Goal: Task Accomplishment & Management: Complete application form

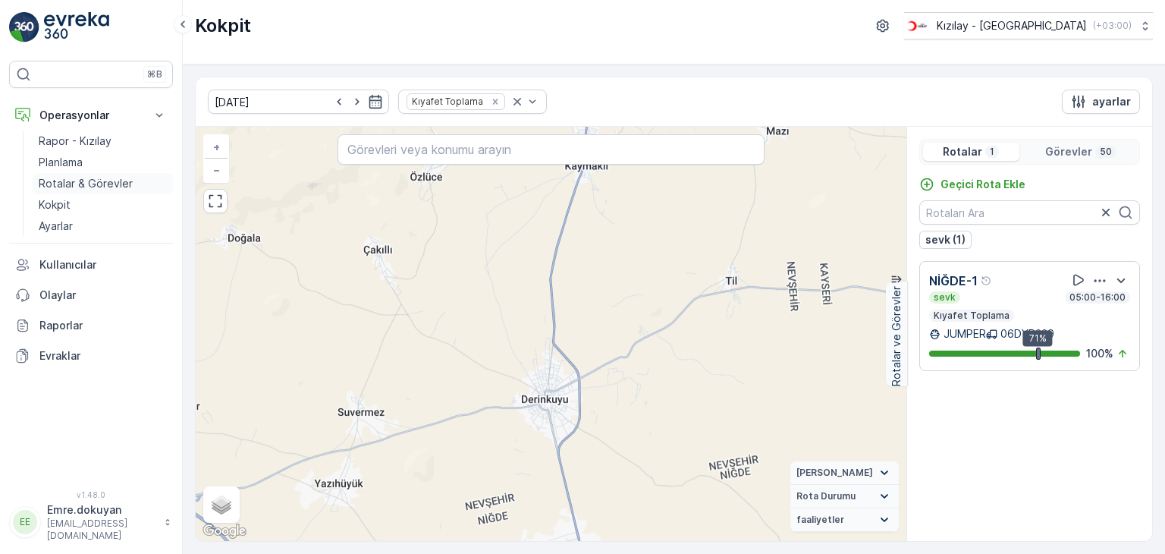
click at [67, 179] on p "Rotalar & Görevler" at bounding box center [86, 183] width 94 height 15
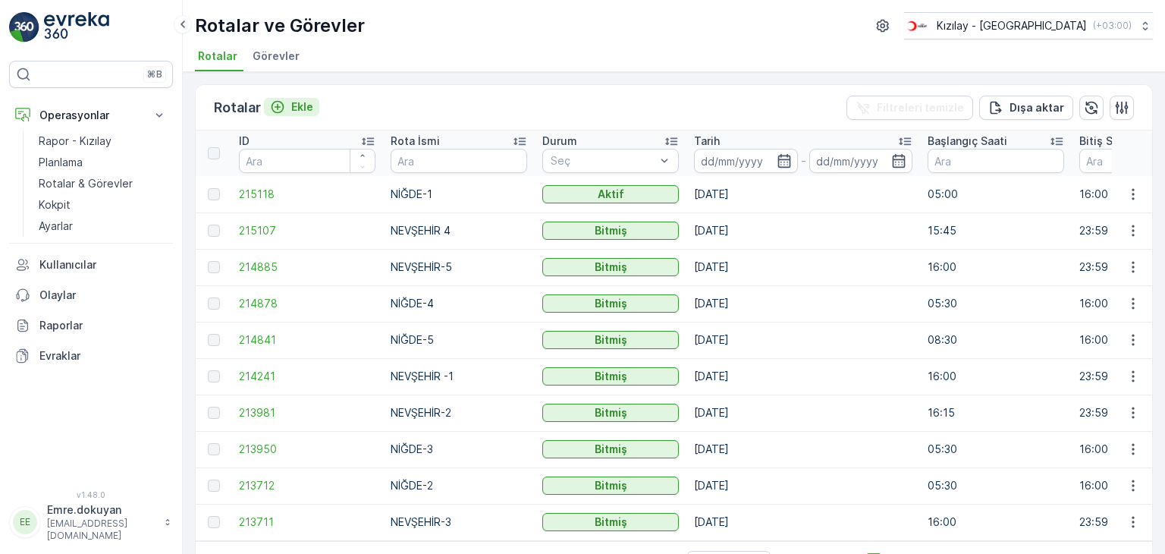
click at [296, 111] on p "Ekle" at bounding box center [302, 106] width 22 height 15
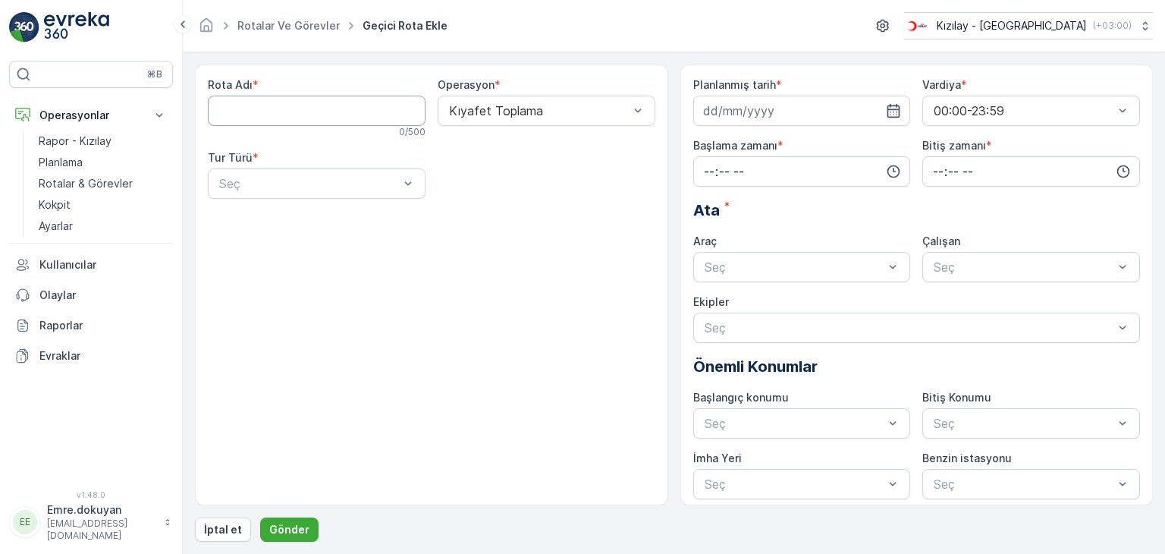
click at [278, 111] on Adı "Rota Adı" at bounding box center [317, 111] width 218 height 30
click at [289, 114] on Adı "Rota Adı" at bounding box center [317, 111] width 218 height 30
type Adı "NİĞDE-2"
click at [310, 185] on div at bounding box center [309, 184] width 183 height 14
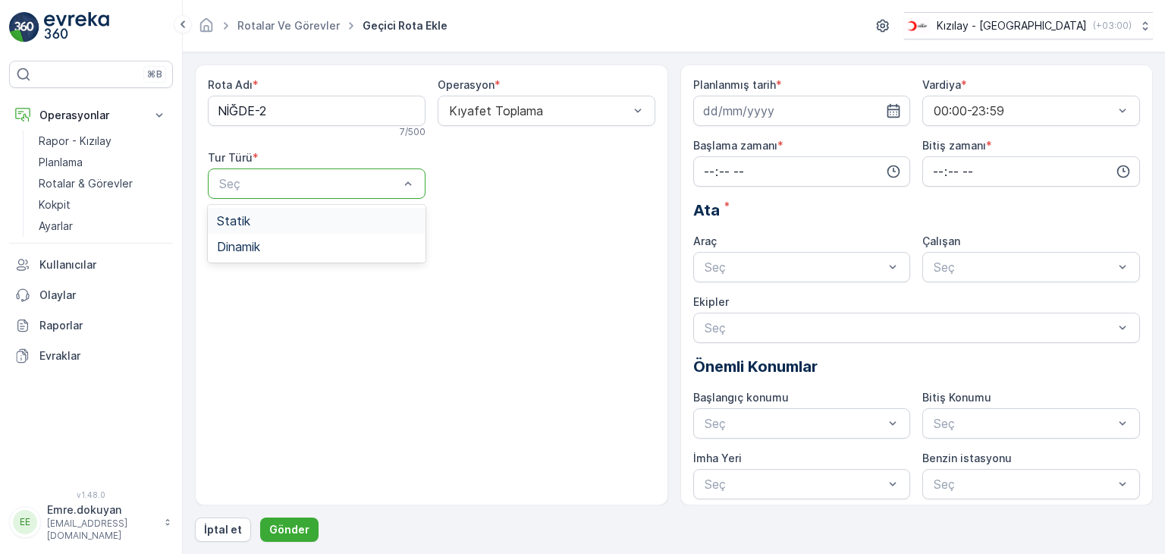
click at [308, 219] on div "Statik" at bounding box center [316, 221] width 199 height 14
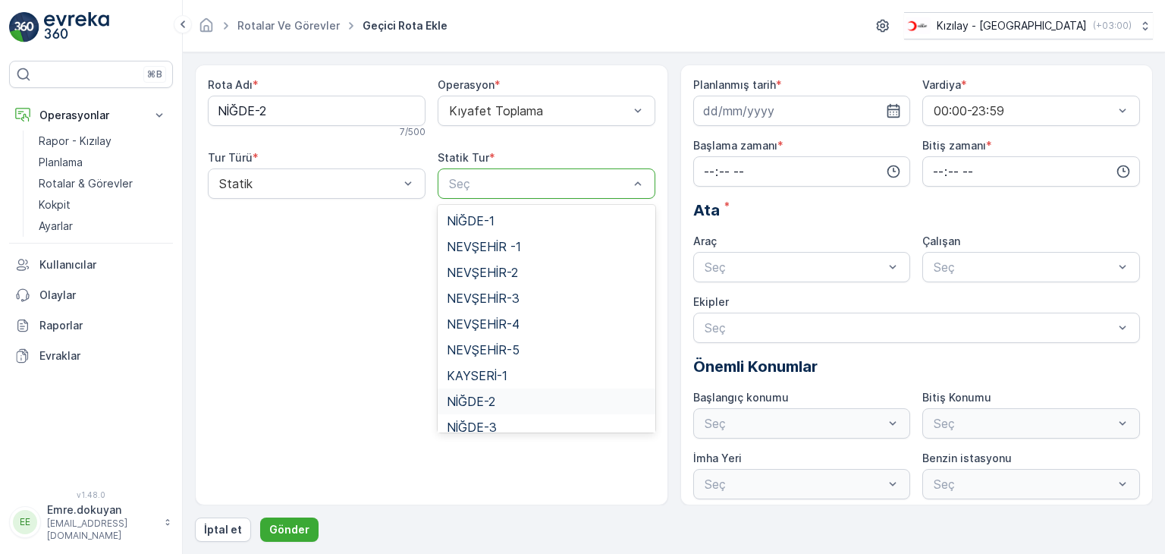
click at [476, 400] on span "NİĞDE-2" at bounding box center [471, 401] width 49 height 14
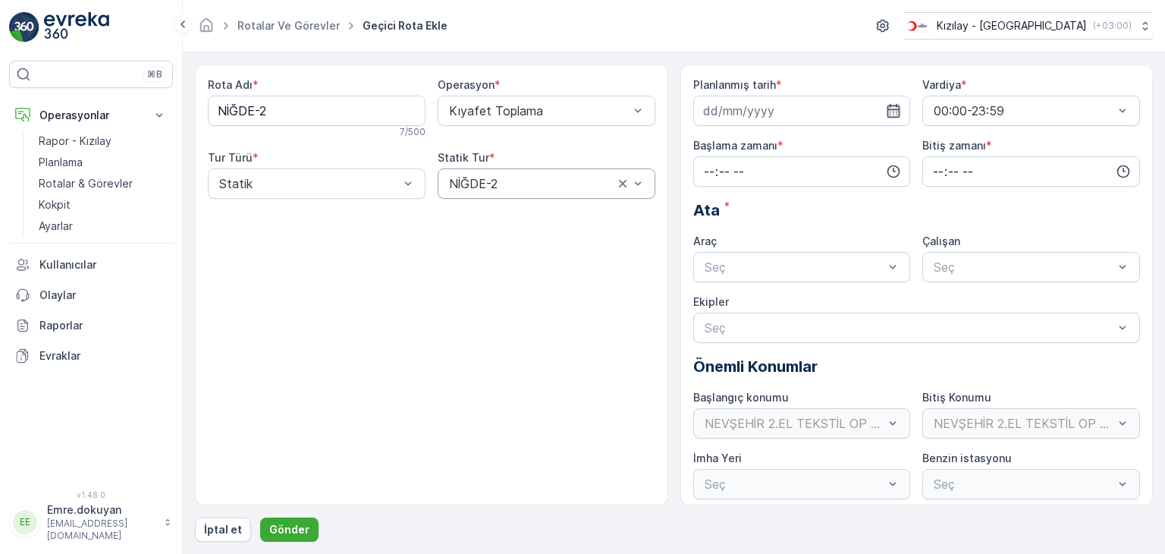
click at [893, 111] on icon "button" at bounding box center [893, 110] width 15 height 15
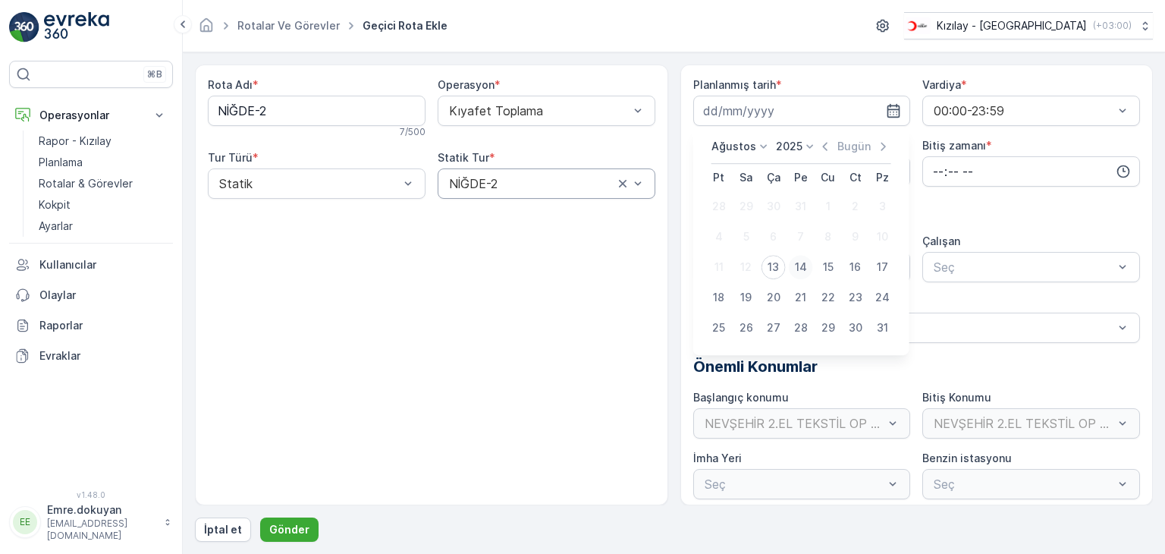
click at [804, 265] on div "14" at bounding box center [801, 267] width 24 height 24
type input "[DATE]"
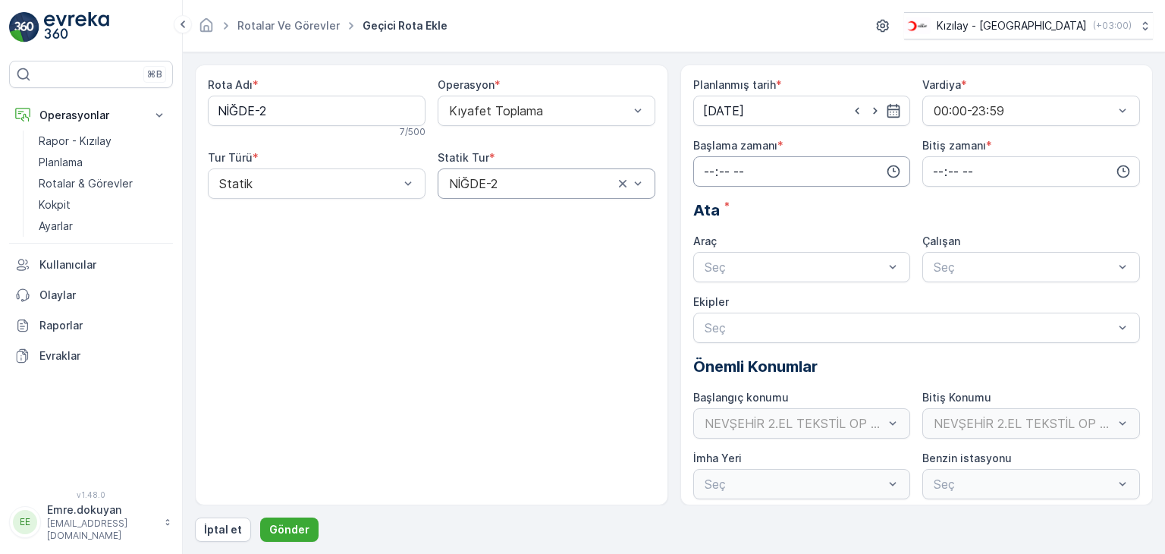
click at [707, 171] on input "time" at bounding box center [802, 171] width 218 height 30
click at [708, 306] on span "05" at bounding box center [709, 306] width 14 height 15
type input "05:00"
click at [748, 200] on span "00" at bounding box center [741, 200] width 14 height 15
click at [934, 171] on input "time" at bounding box center [1031, 171] width 218 height 30
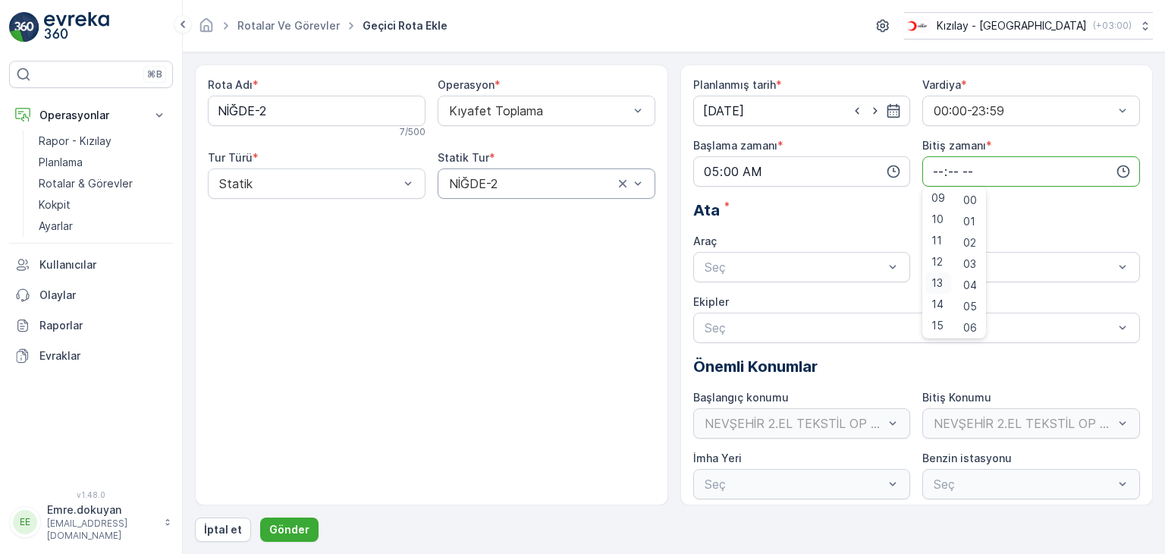
scroll to position [228, 0]
click at [940, 310] on span "16" at bounding box center [937, 312] width 12 height 15
type input "16:00"
click at [971, 205] on span "00" at bounding box center [970, 200] width 14 height 15
click at [775, 265] on div at bounding box center [794, 267] width 183 height 14
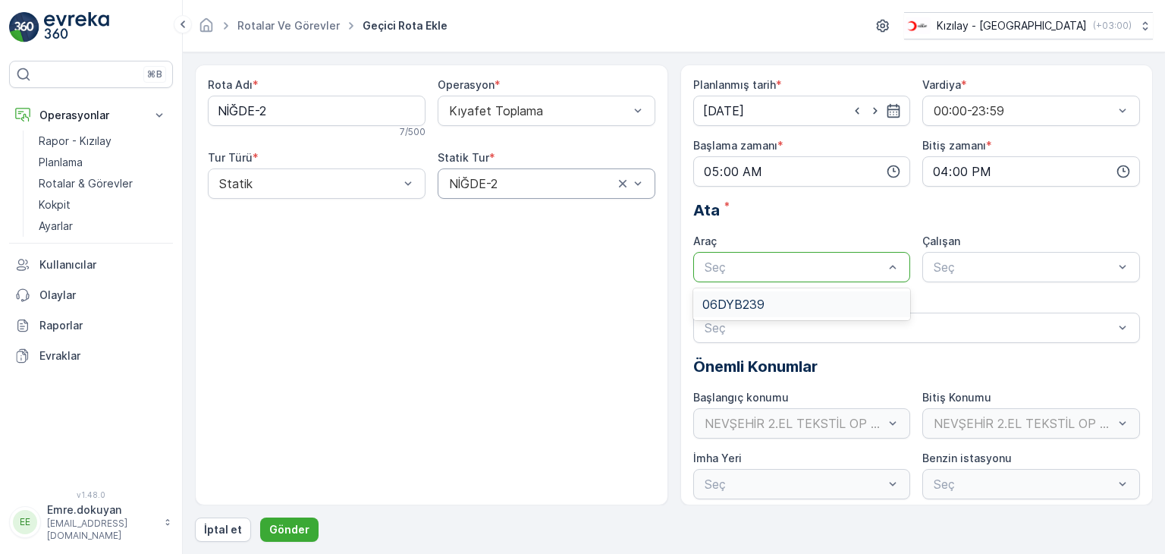
click at [774, 301] on div "06DYB239" at bounding box center [801, 304] width 199 height 14
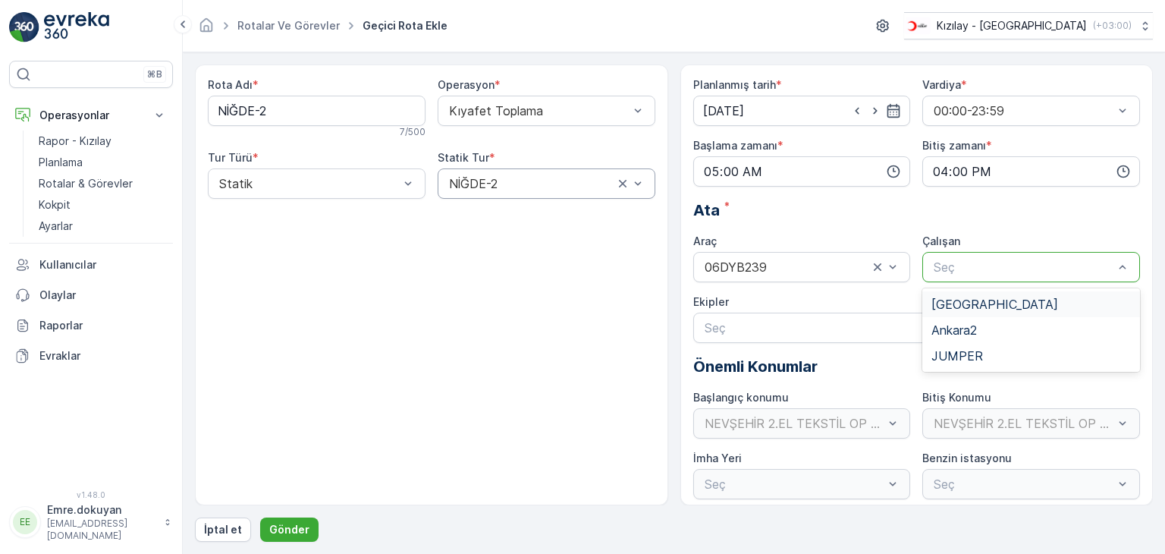
click at [951, 270] on div at bounding box center [1023, 267] width 183 height 14
click at [950, 353] on span "JUMPER" at bounding box center [957, 356] width 52 height 14
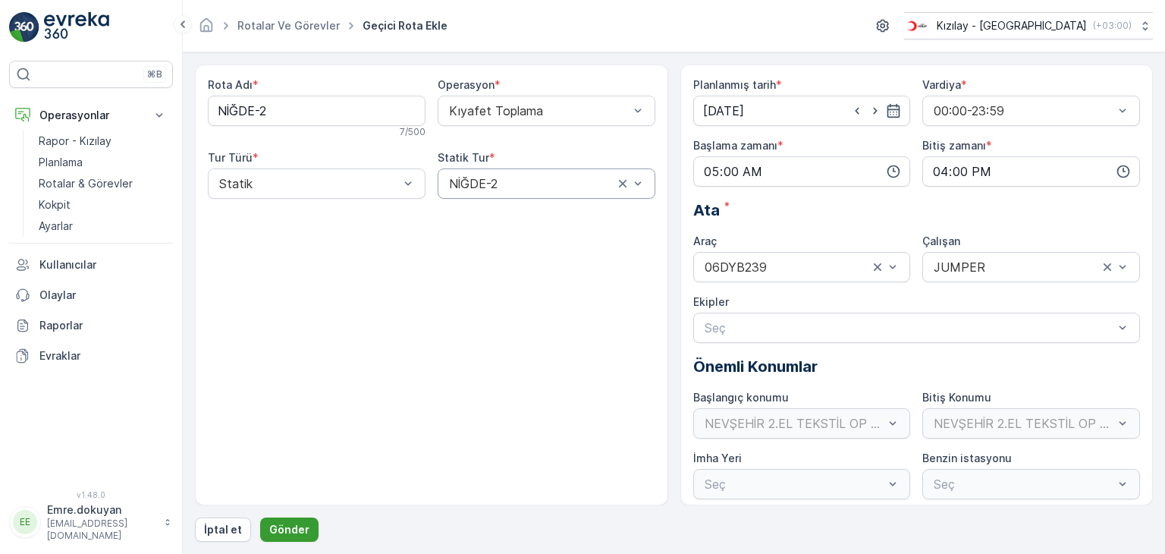
click at [292, 532] on p "Gönder" at bounding box center [289, 529] width 40 height 15
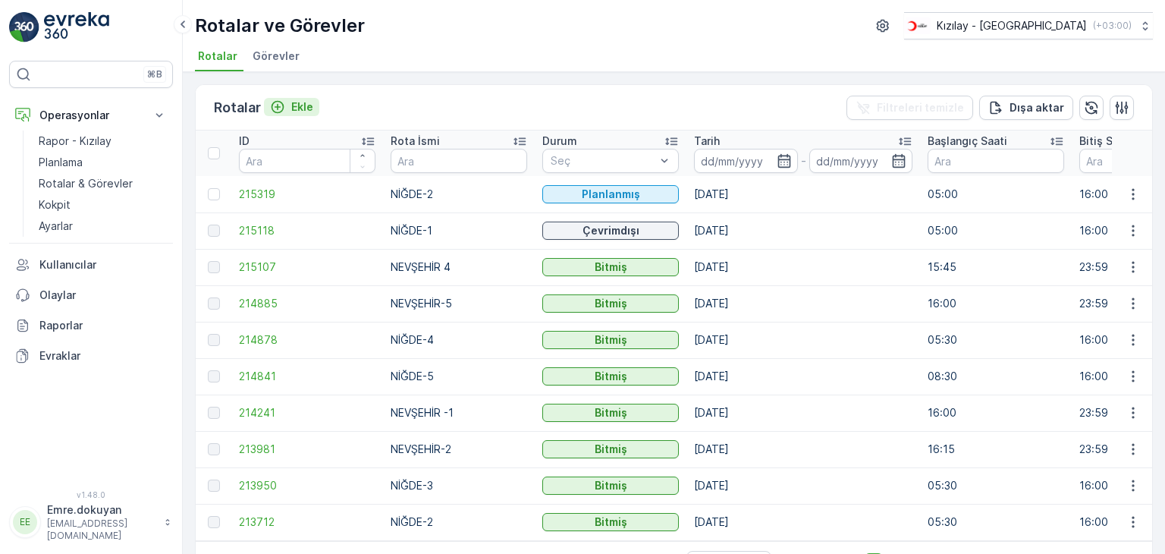
click at [294, 107] on p "Ekle" at bounding box center [302, 106] width 22 height 15
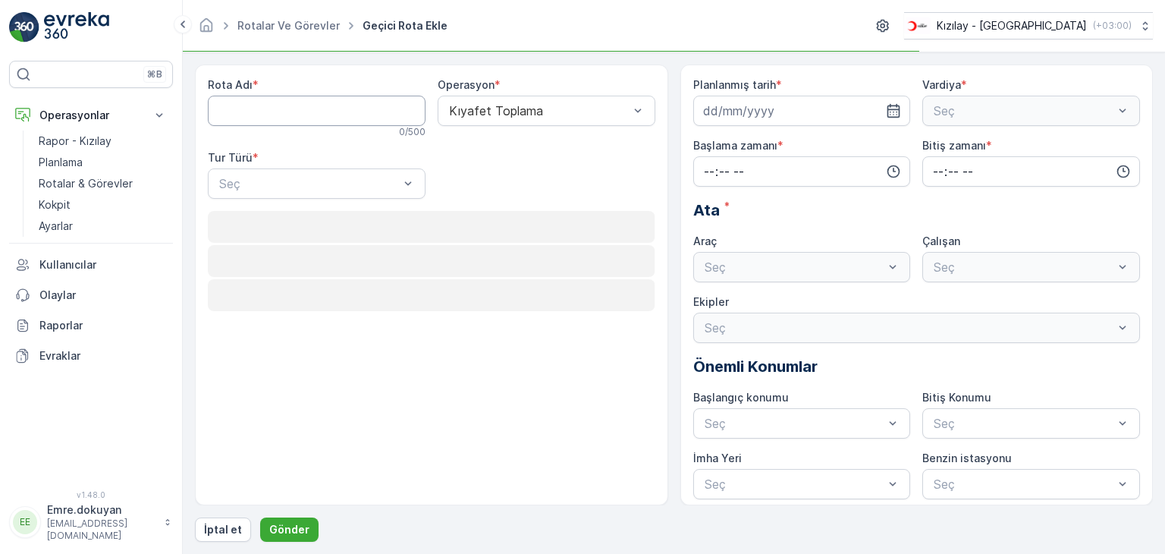
click at [298, 107] on Adı "Rota Adı" at bounding box center [317, 111] width 218 height 30
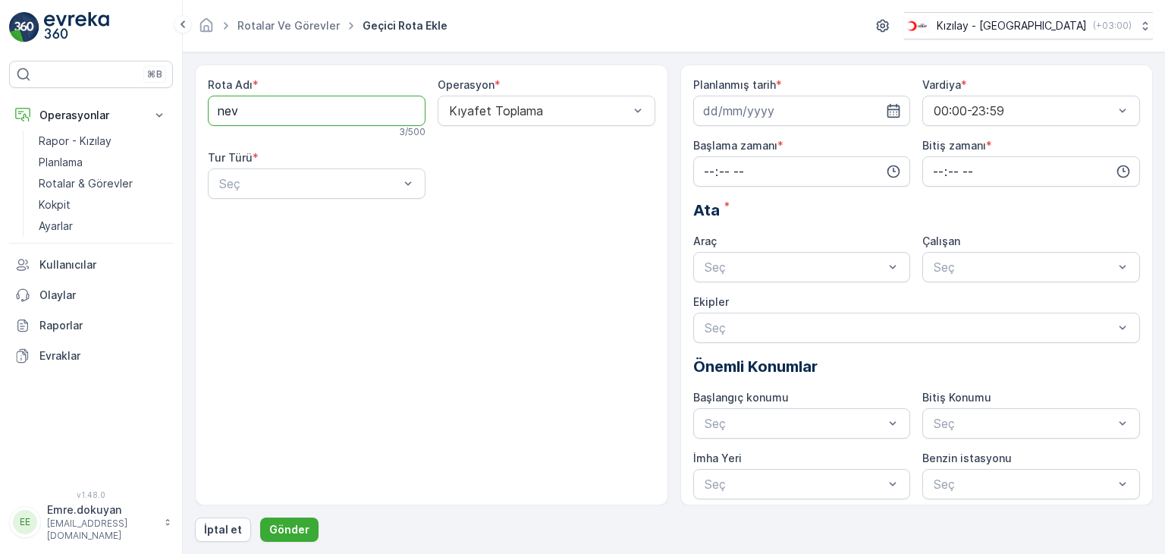
type Adı "NEVŞEHİR-3"
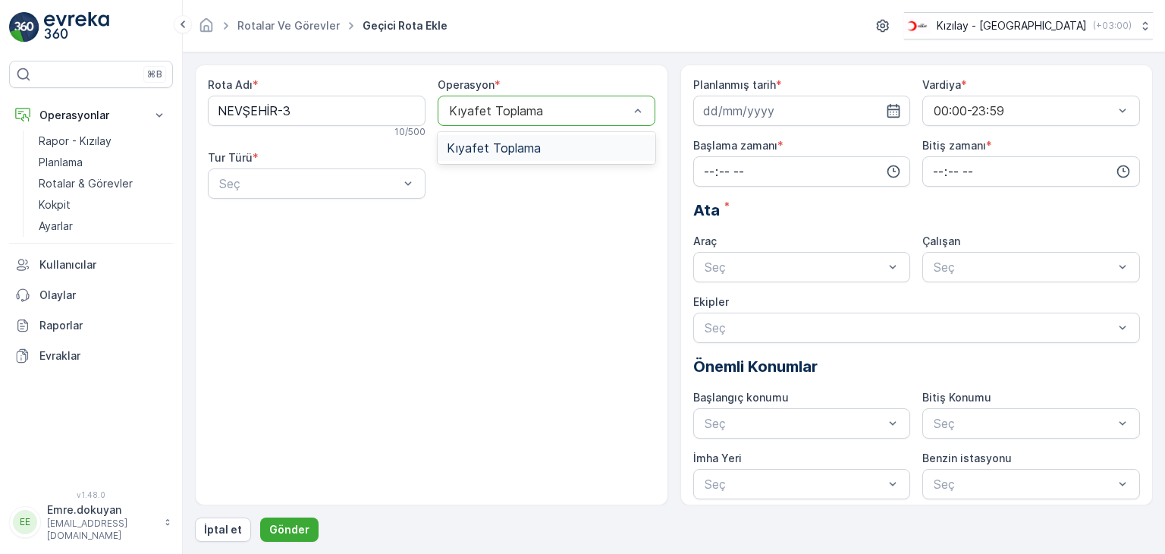
click at [499, 112] on div at bounding box center [538, 111] width 183 height 14
click at [503, 147] on span "Kıyafet Toplama" at bounding box center [494, 148] width 94 height 14
click at [309, 180] on div at bounding box center [309, 184] width 183 height 14
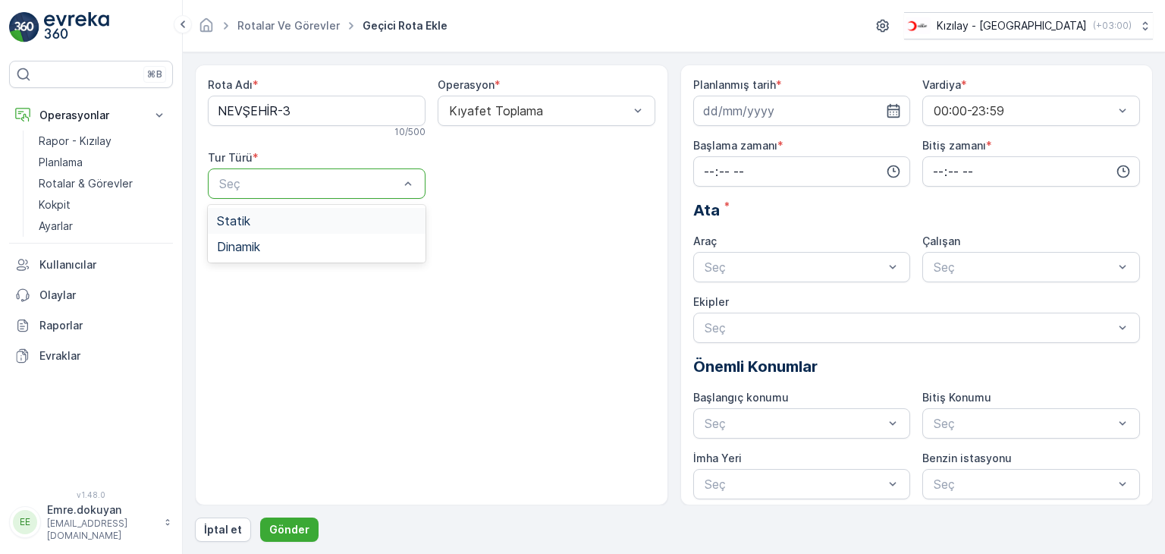
click at [298, 218] on div "Statik" at bounding box center [316, 221] width 199 height 14
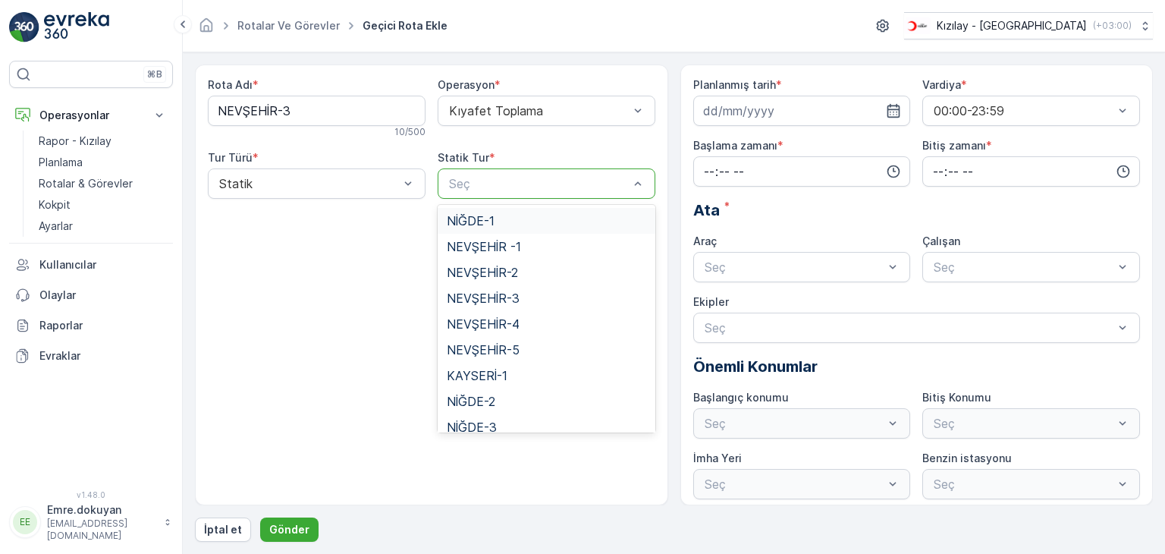
click at [502, 187] on div at bounding box center [538, 184] width 183 height 14
click at [497, 299] on span "NEVŞEHİR-3" at bounding box center [483, 298] width 73 height 14
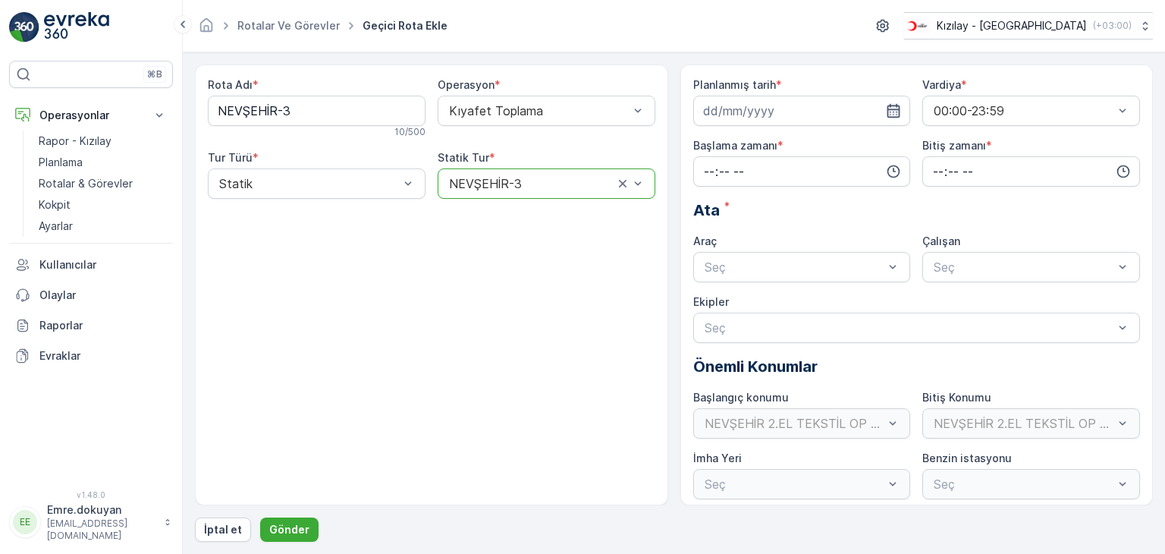
click at [894, 108] on icon "button" at bounding box center [893, 110] width 15 height 15
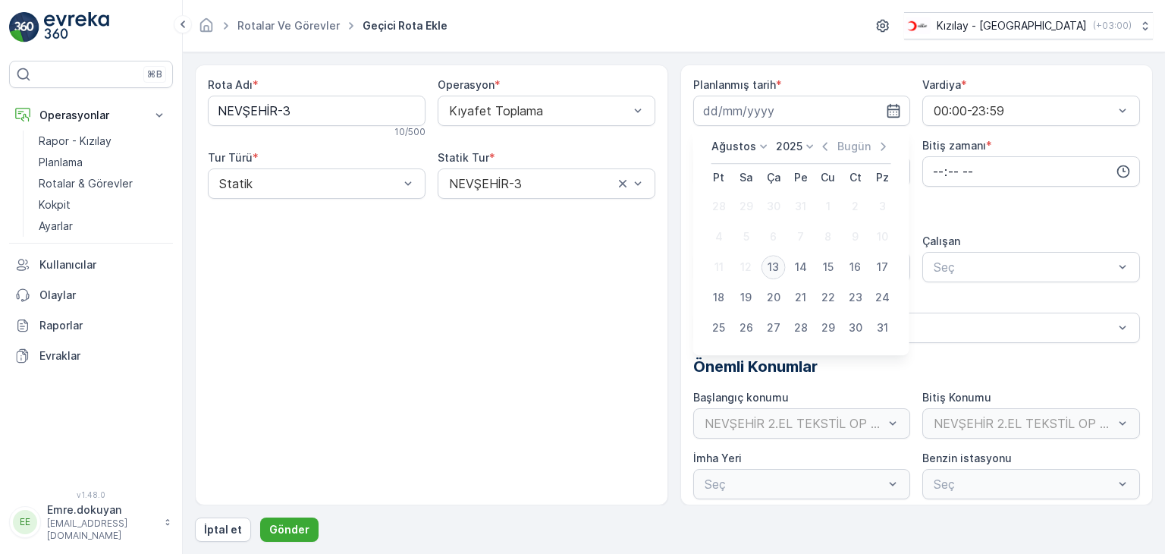
click at [775, 268] on div "13" at bounding box center [773, 267] width 24 height 24
type input "[DATE]"
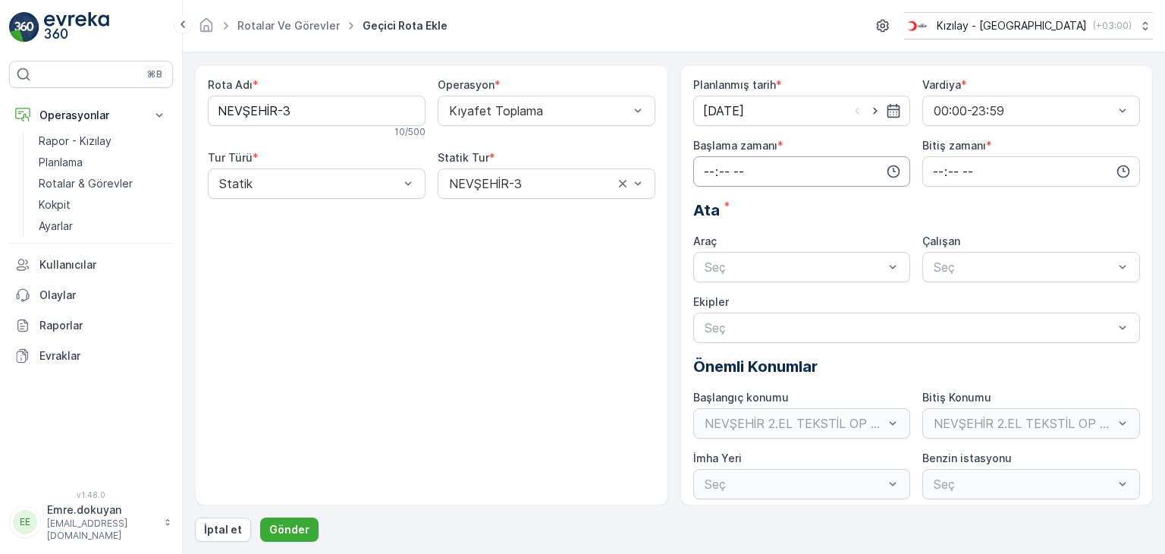
click at [701, 168] on input "time" at bounding box center [802, 171] width 218 height 30
click at [707, 304] on span "16" at bounding box center [708, 303] width 12 height 15
type input "16:00"
click at [743, 199] on span "00" at bounding box center [741, 200] width 14 height 15
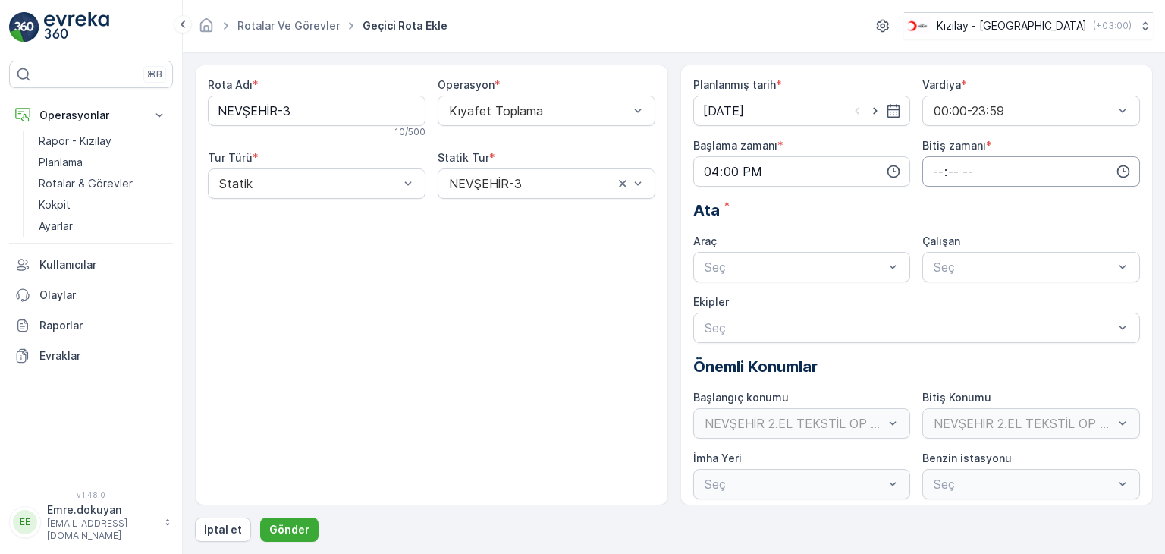
click at [932, 171] on input "time" at bounding box center [1031, 171] width 218 height 30
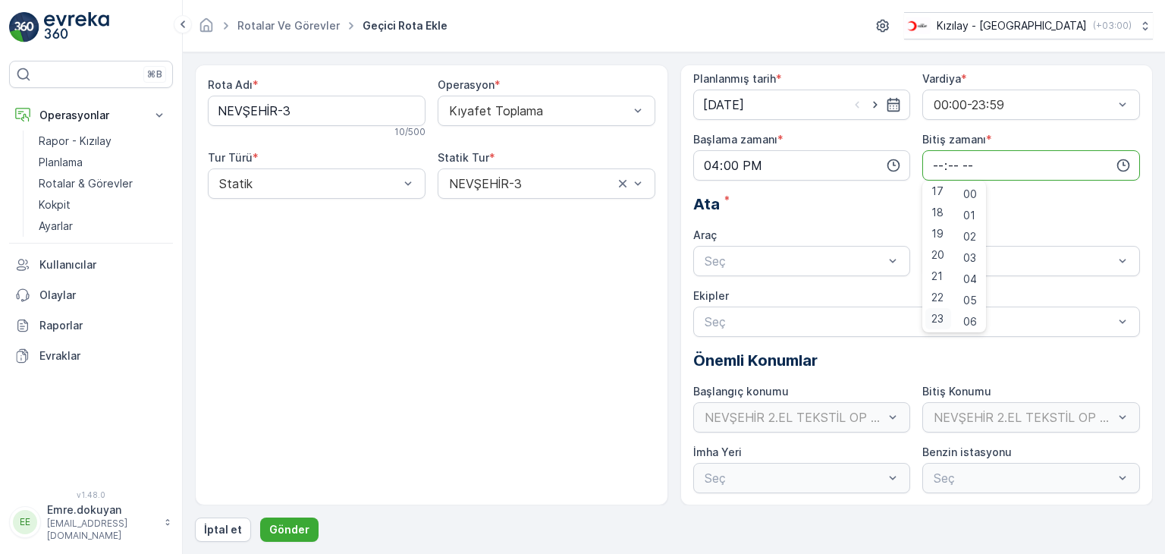
click at [933, 319] on span "23" at bounding box center [937, 318] width 12 height 15
click at [973, 321] on span "59" at bounding box center [970, 318] width 14 height 15
type input "23:59"
click at [786, 265] on div at bounding box center [794, 261] width 183 height 14
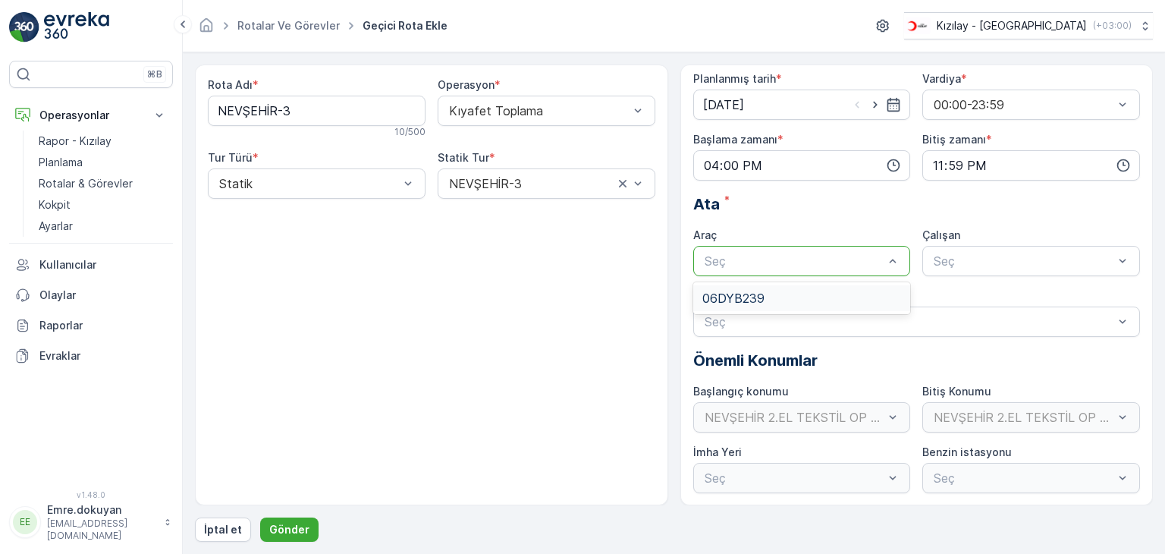
click at [777, 294] on div "06DYB239" at bounding box center [801, 298] width 199 height 14
click at [973, 261] on div at bounding box center [1023, 261] width 183 height 14
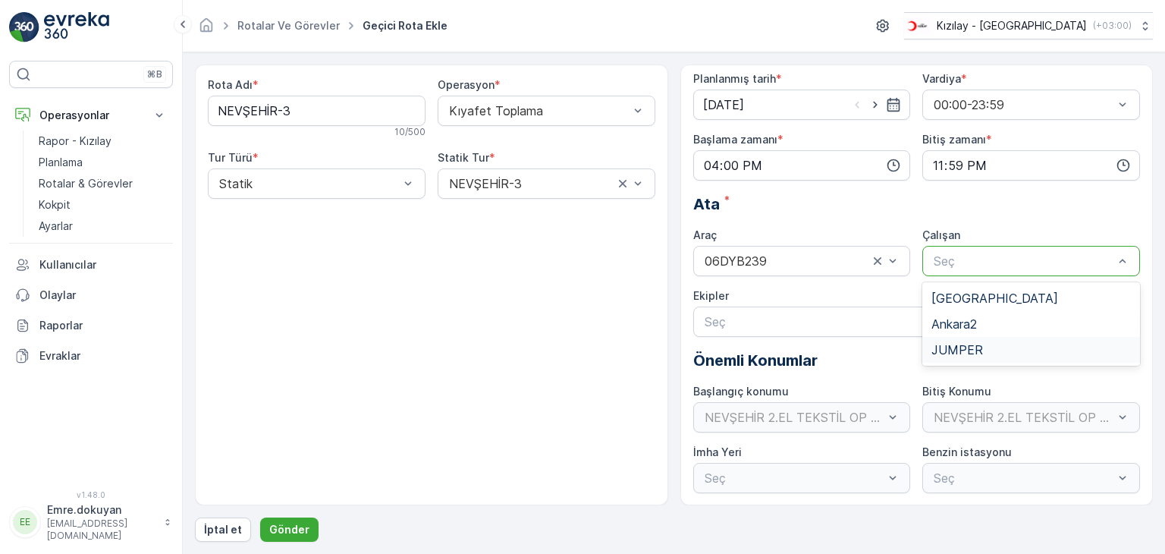
click at [972, 350] on span "JUMPER" at bounding box center [957, 350] width 52 height 14
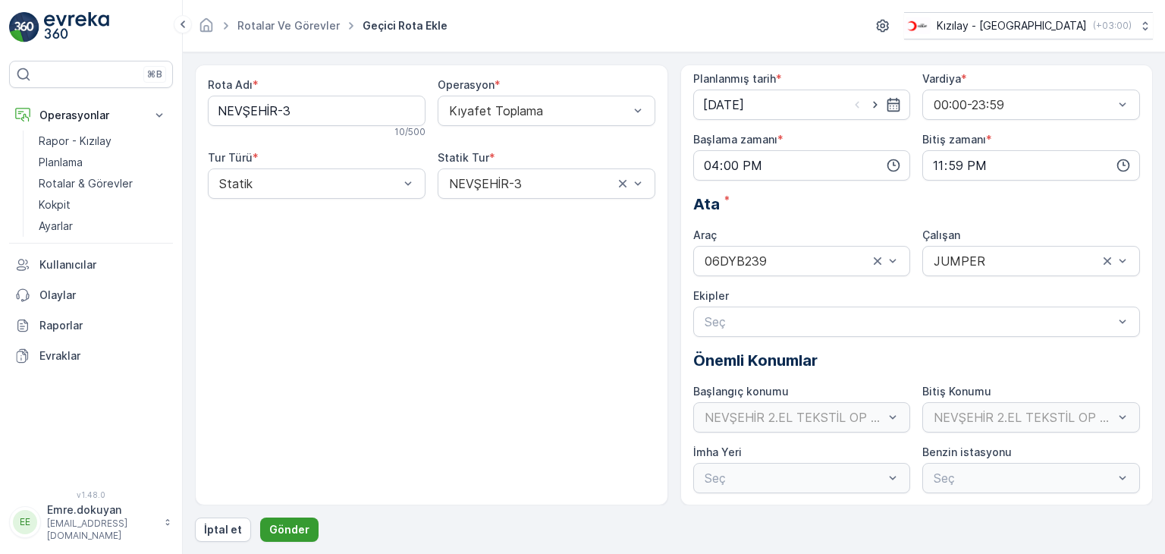
click at [283, 524] on p "Gönder" at bounding box center [289, 529] width 40 height 15
